Goal: Task Accomplishment & Management: Use online tool/utility

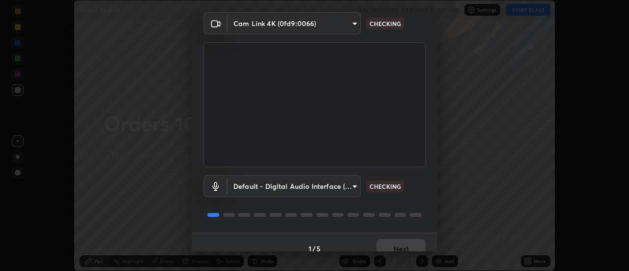
scroll to position [52, 0]
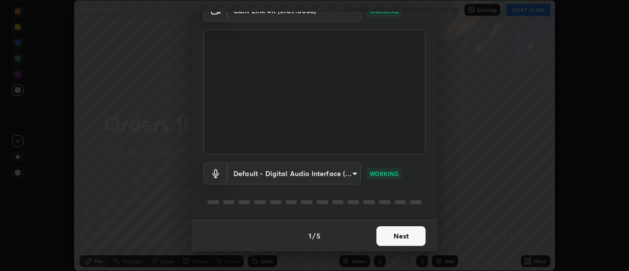
click at [394, 235] on button "Next" at bounding box center [400, 236] width 49 height 20
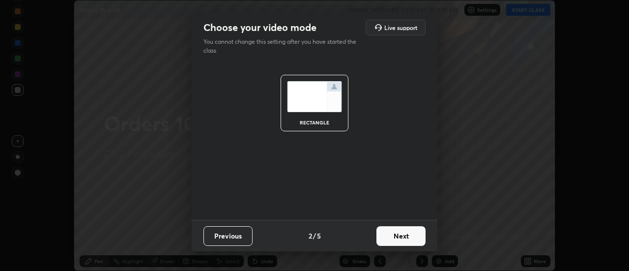
scroll to position [0, 0]
click at [394, 233] on button "Next" at bounding box center [400, 236] width 49 height 20
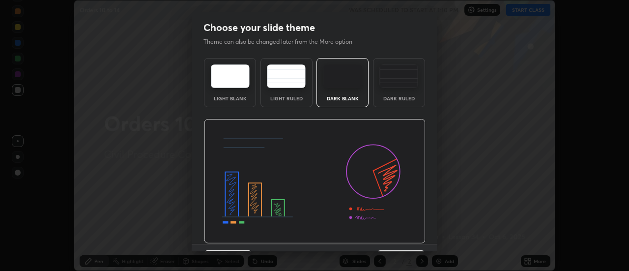
scroll to position [24, 0]
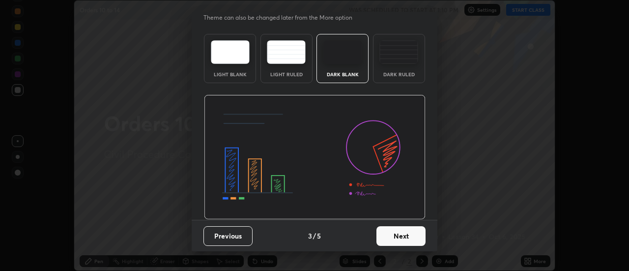
click at [397, 235] on button "Next" at bounding box center [400, 236] width 49 height 20
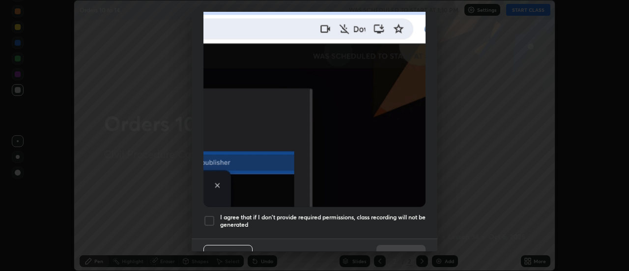
scroll to position [252, 0]
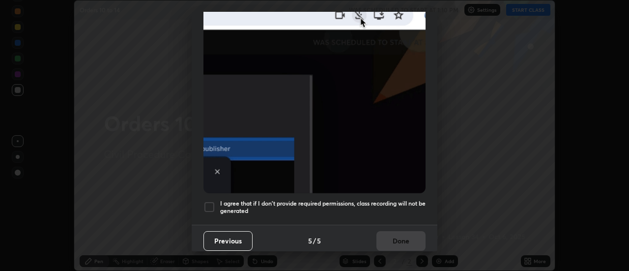
click at [393, 199] on h5 "I agree that if I don't provide required permissions, class recording will not …" at bounding box center [322, 206] width 205 height 15
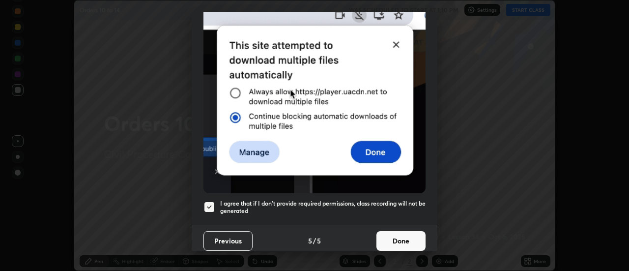
click at [391, 233] on button "Done" at bounding box center [400, 241] width 49 height 20
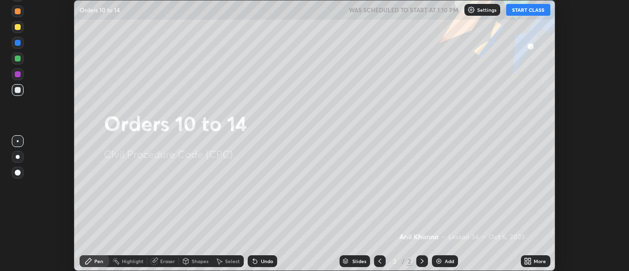
click at [534, 258] on div "More" at bounding box center [540, 260] width 12 height 5
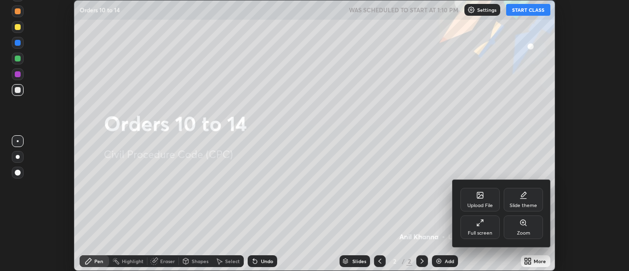
click at [533, 203] on div "Slide theme" at bounding box center [523, 205] width 28 height 5
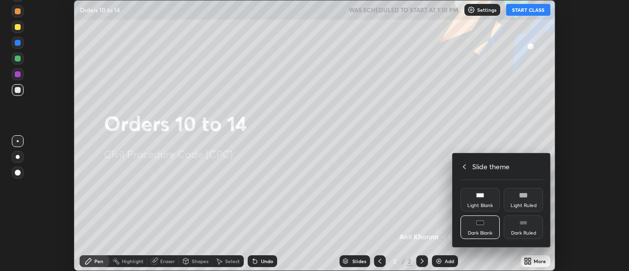
click at [490, 196] on div "Light Blank" at bounding box center [479, 200] width 39 height 24
click at [447, 261] on div at bounding box center [314, 135] width 629 height 271
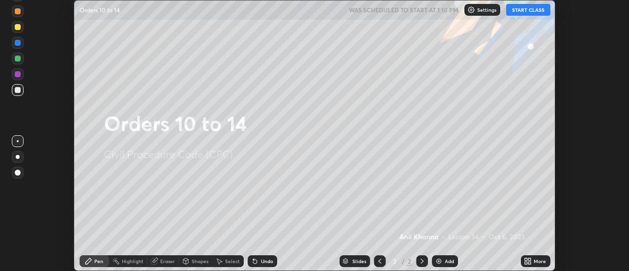
click at [447, 261] on div "Upload File Slide theme Full screen Zoom Slide theme Light Blank Light Ruled Da…" at bounding box center [314, 135] width 629 height 271
click at [448, 259] on div "Add" at bounding box center [449, 260] width 9 height 5
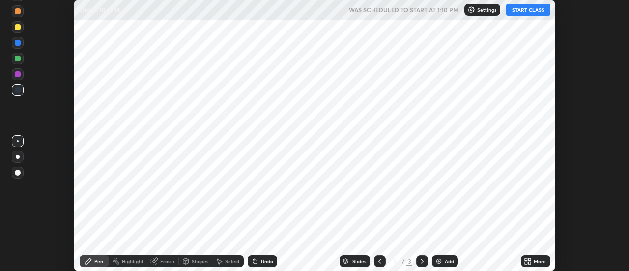
click at [522, 11] on button "START CLASS" at bounding box center [528, 10] width 44 height 12
